Goal: Navigation & Orientation: Understand site structure

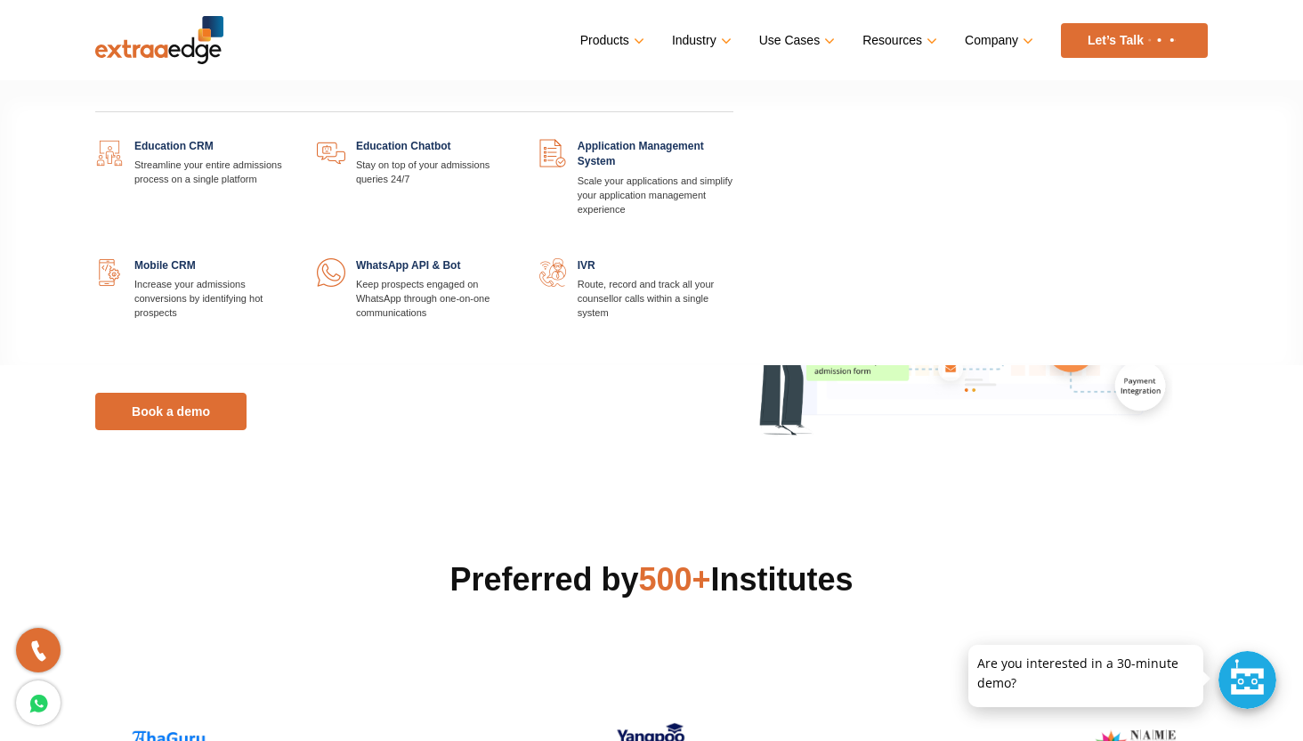
click at [290, 139] on link at bounding box center [290, 139] width 0 height 0
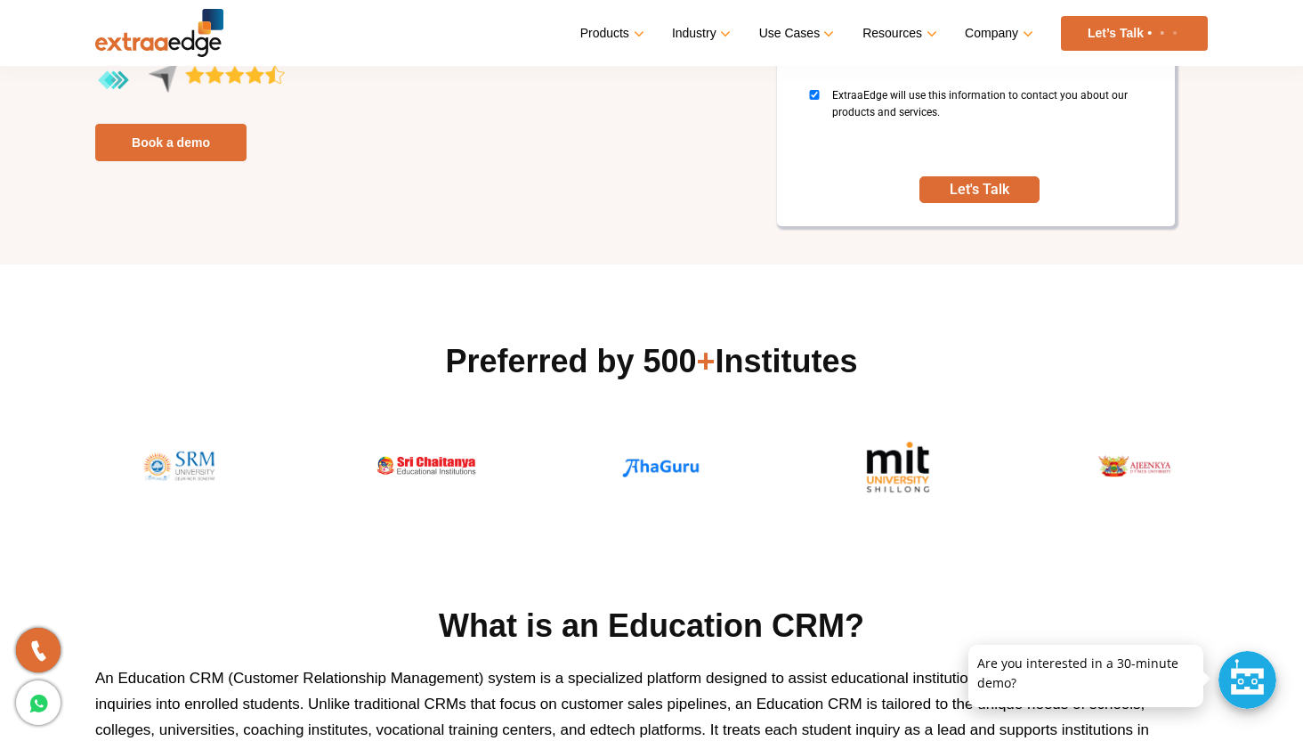
scroll to position [336, 0]
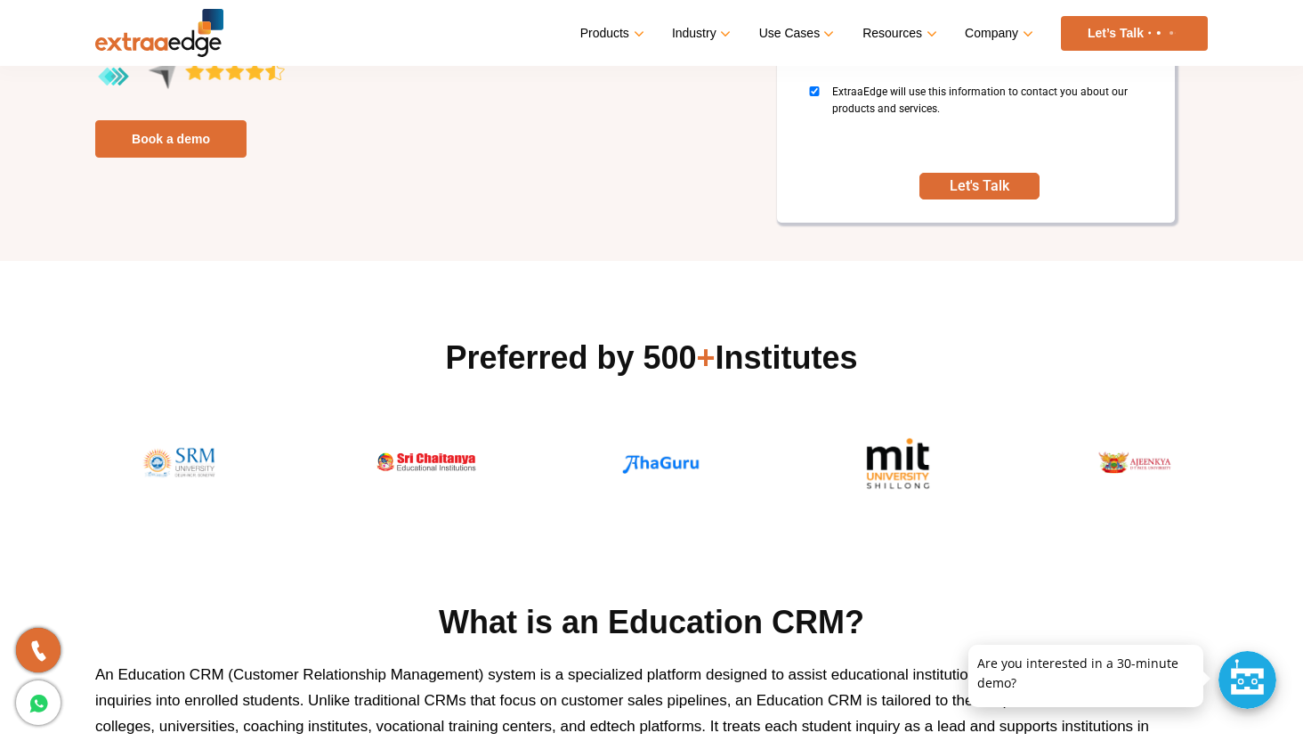
click at [676, 458] on img at bounding box center [661, 464] width 118 height 62
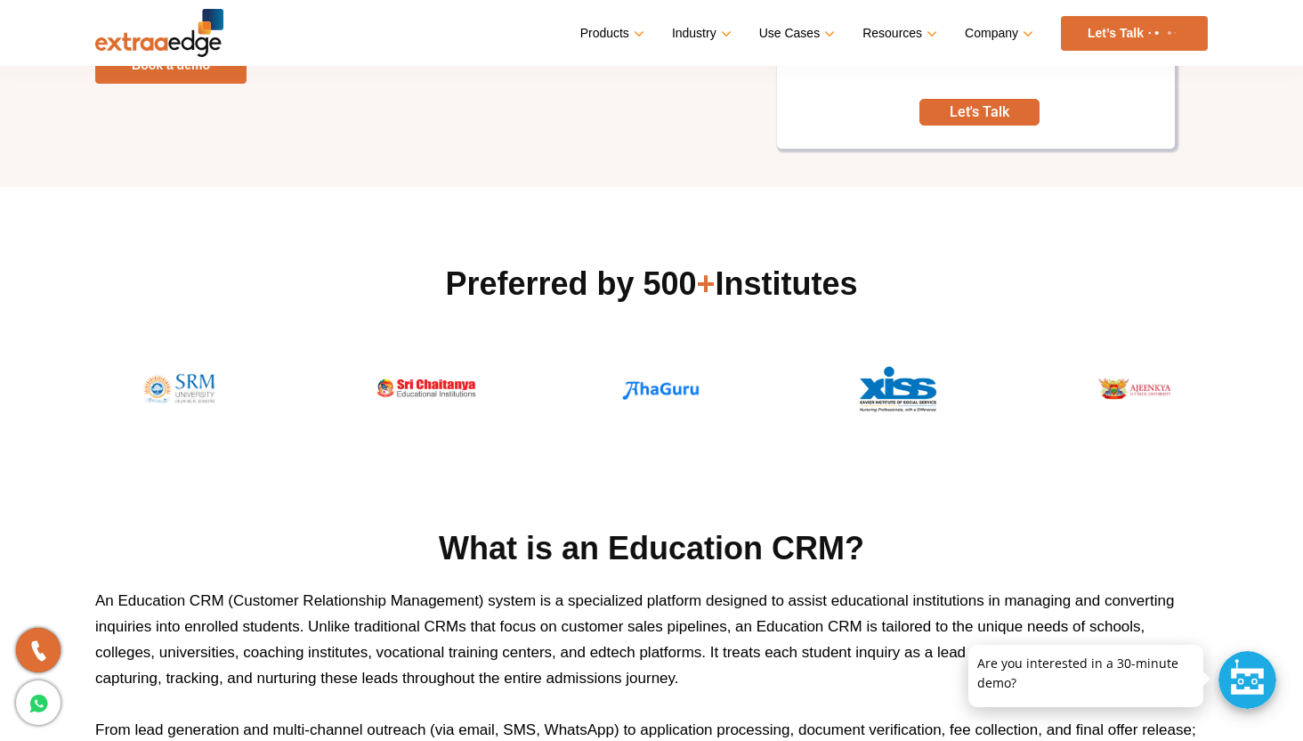
scroll to position [0, 0]
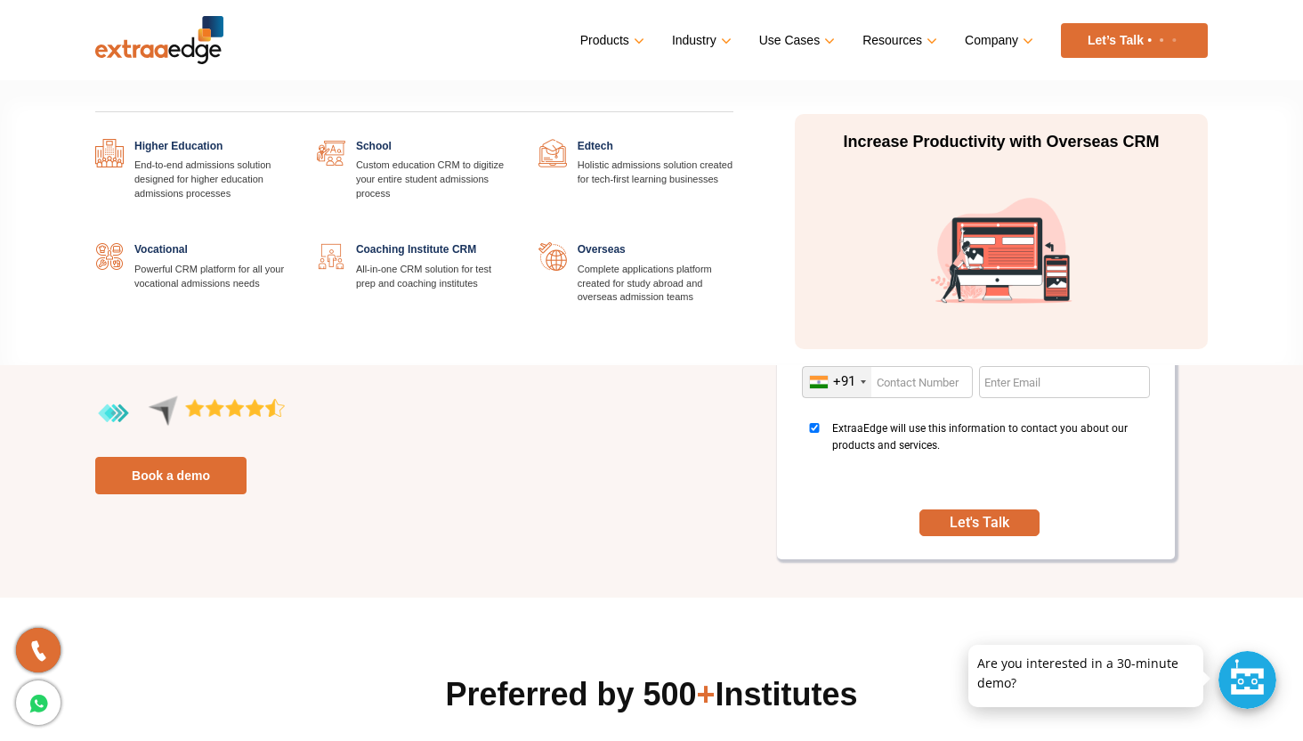
click at [733, 139] on link at bounding box center [733, 139] width 0 height 0
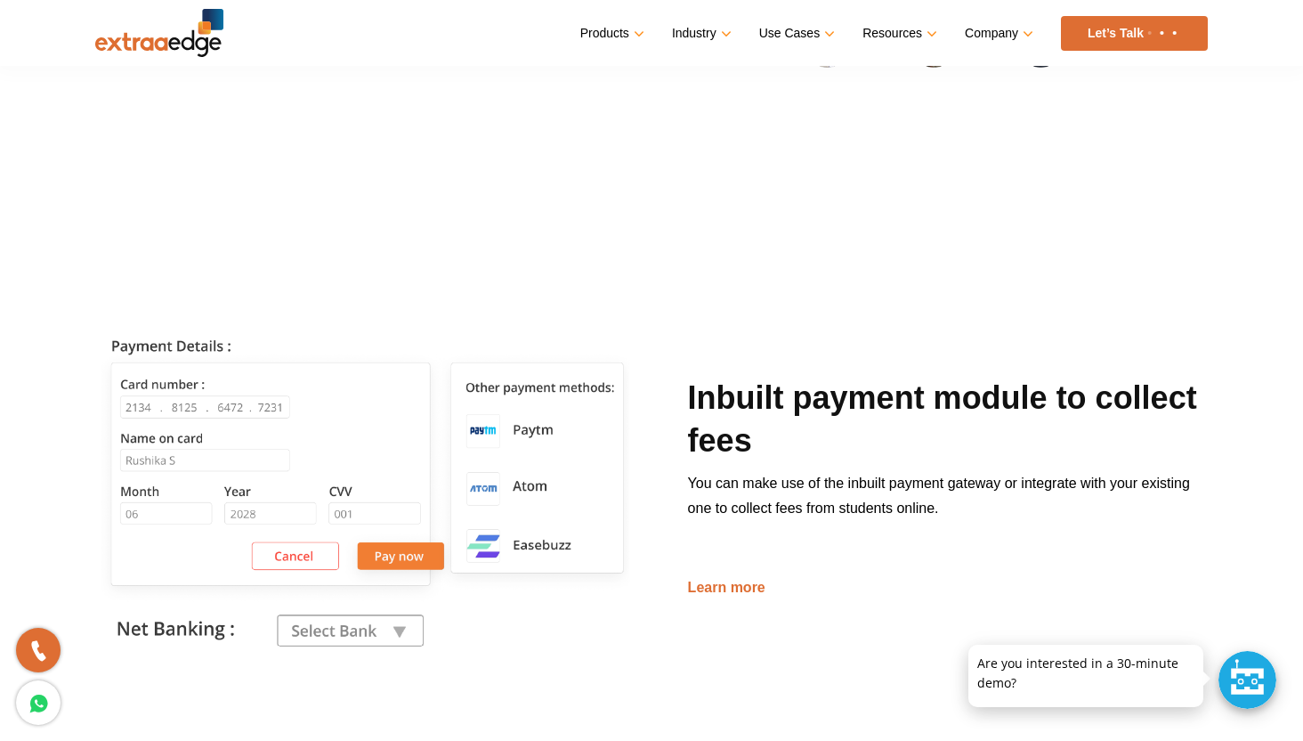
scroll to position [2519, 0]
click at [346, 617] on img at bounding box center [366, 489] width 543 height 543
click at [350, 626] on img at bounding box center [366, 489] width 543 height 543
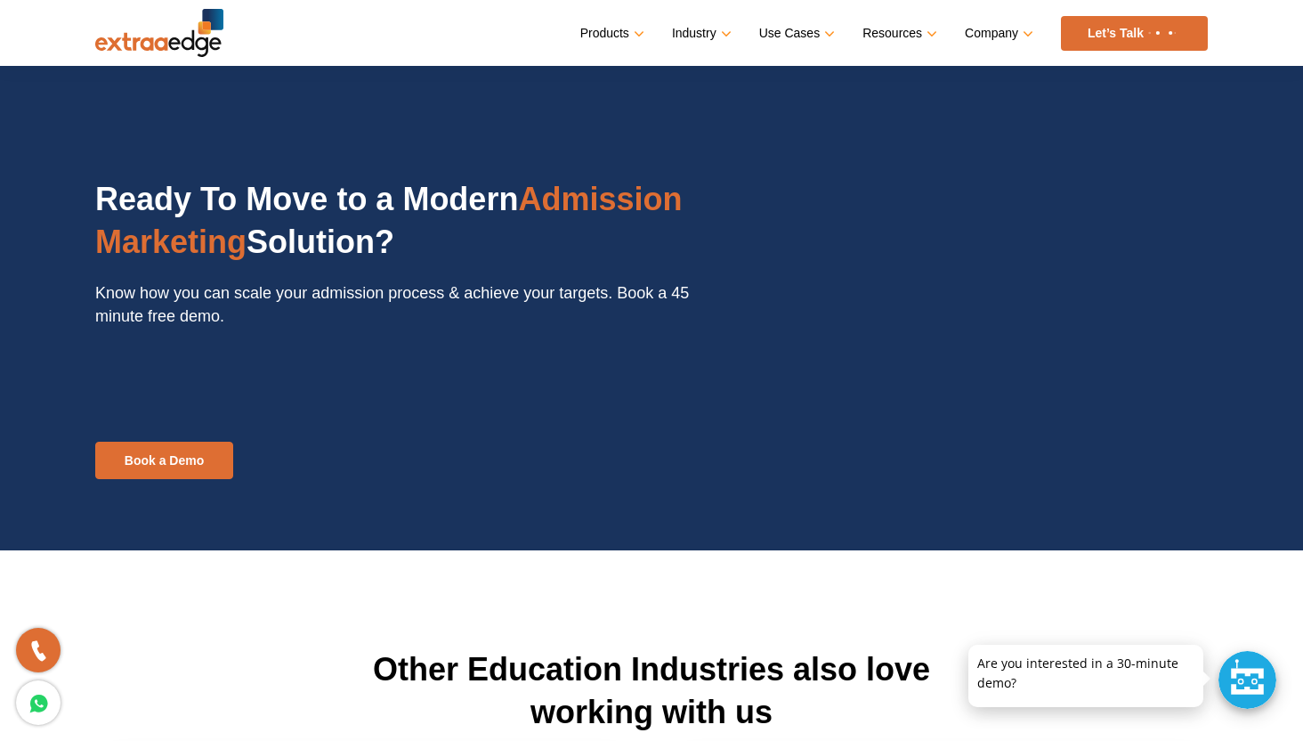
scroll to position [4347, 0]
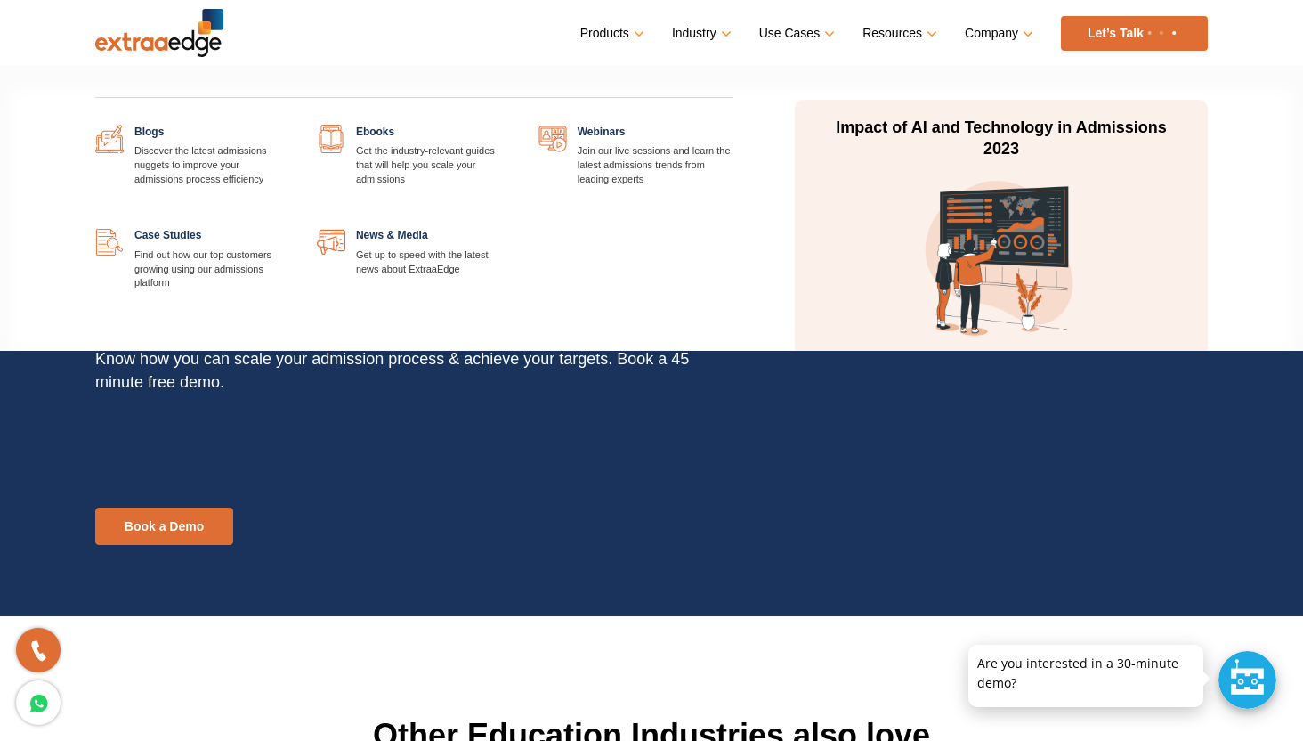
click at [902, 30] on link "Resources" at bounding box center [898, 33] width 71 height 26
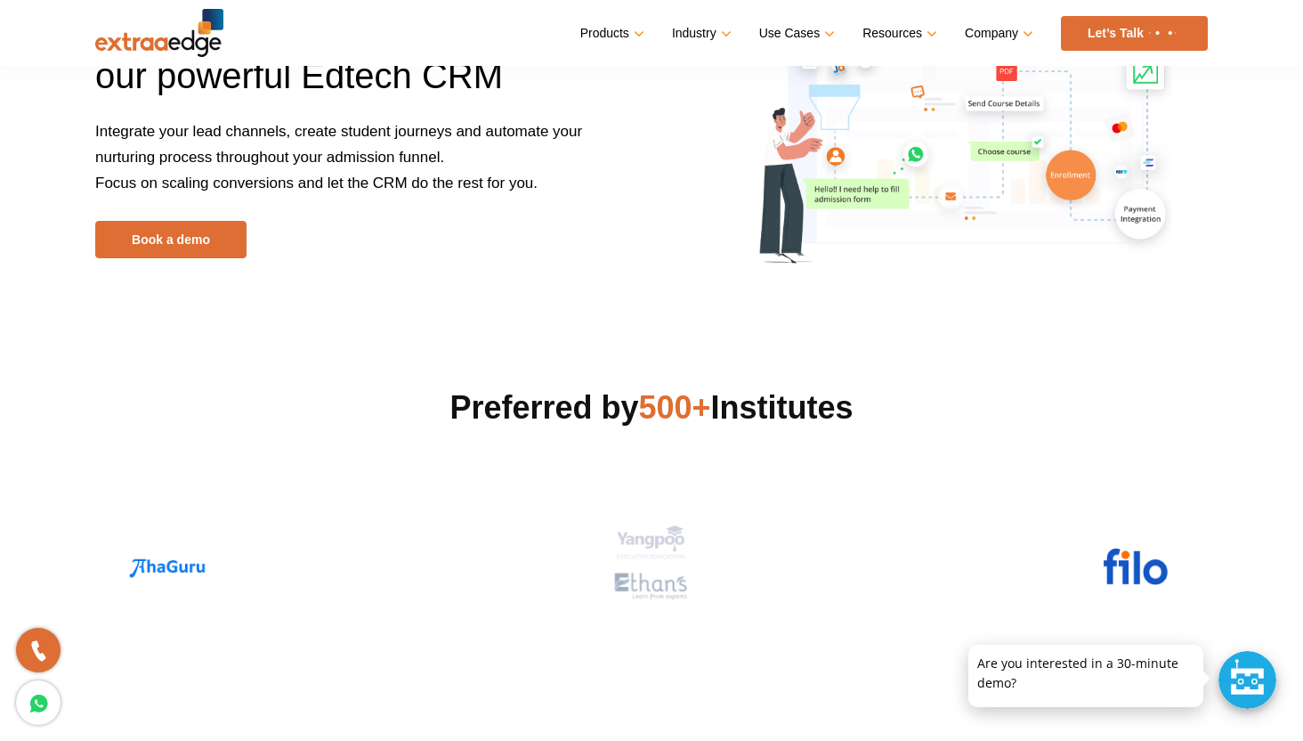
scroll to position [0, 0]
